Goal: Check status: Check status

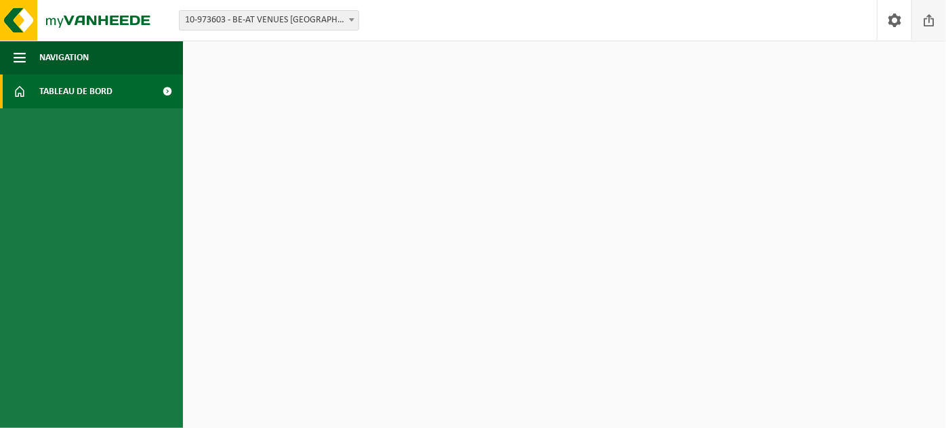
click at [923, 24] on span at bounding box center [929, 20] width 20 height 40
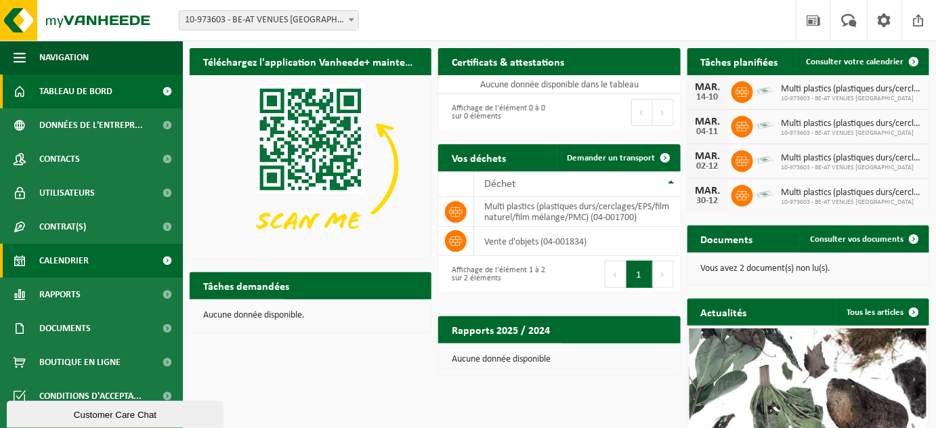
click at [73, 257] on span "Calendrier" at bounding box center [63, 261] width 49 height 34
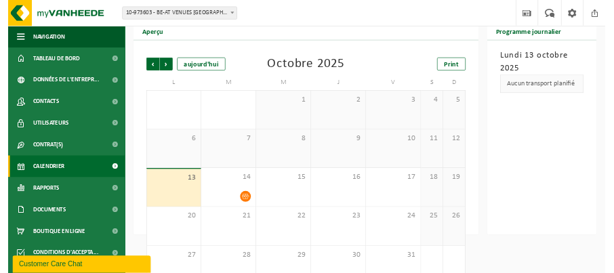
scroll to position [85, 0]
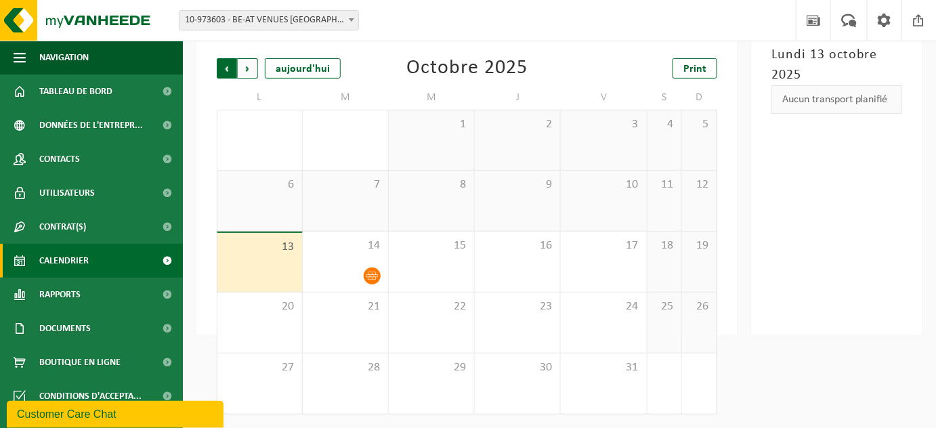
click at [247, 66] on span "Suivant" at bounding box center [248, 68] width 20 height 20
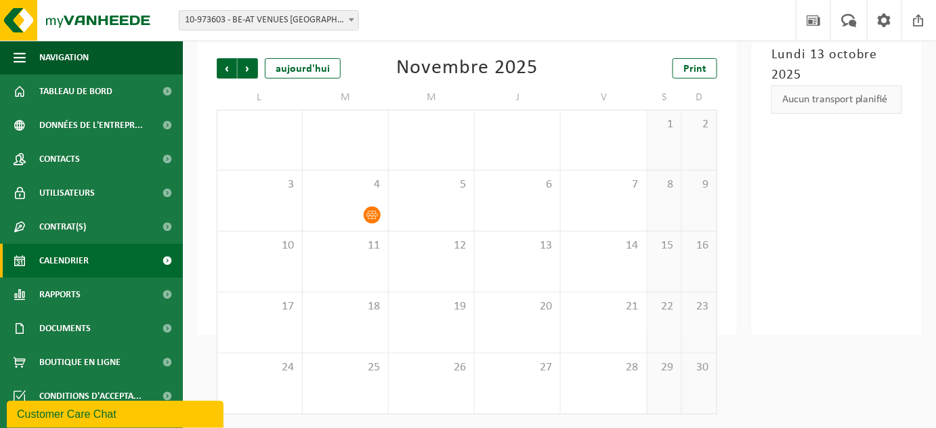
click at [247, 66] on span "Suivant" at bounding box center [248, 68] width 20 height 20
click at [228, 68] on span "Précédent" at bounding box center [227, 68] width 20 height 20
click at [250, 72] on span "Suivant" at bounding box center [248, 68] width 20 height 20
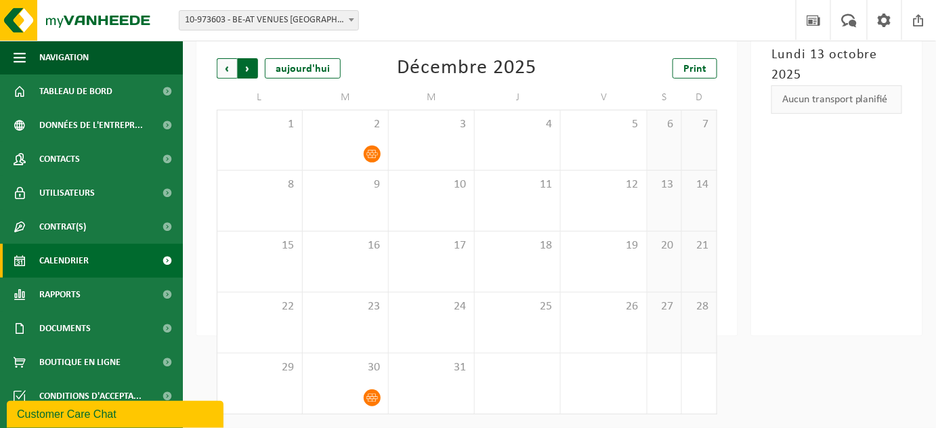
click at [222, 72] on span "Précédent" at bounding box center [227, 68] width 20 height 20
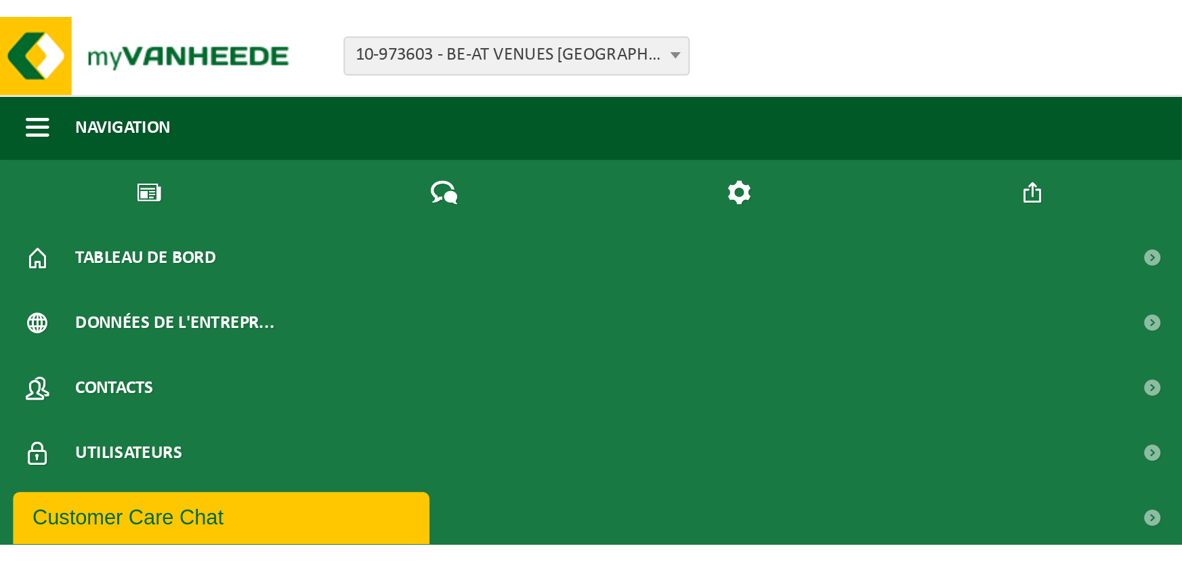
scroll to position [0, 0]
